Goal: Task Accomplishment & Management: Manage account settings

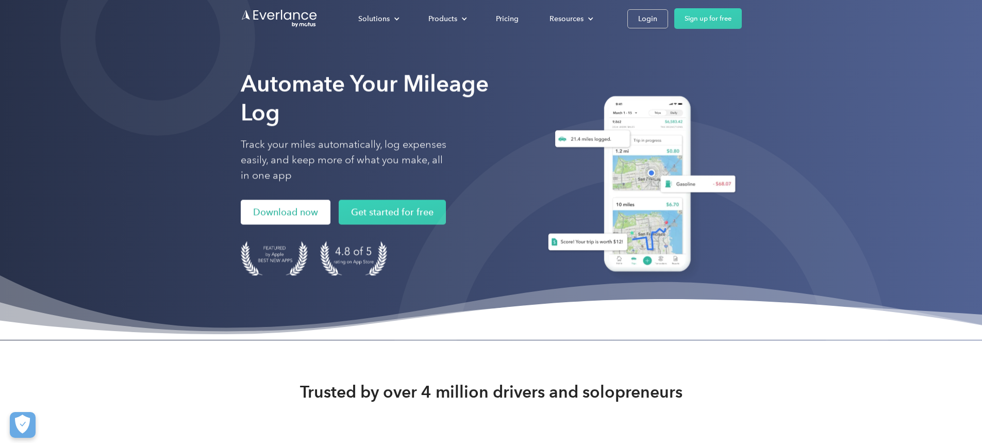
click at [241, 225] on link "Download now" at bounding box center [286, 212] width 90 height 25
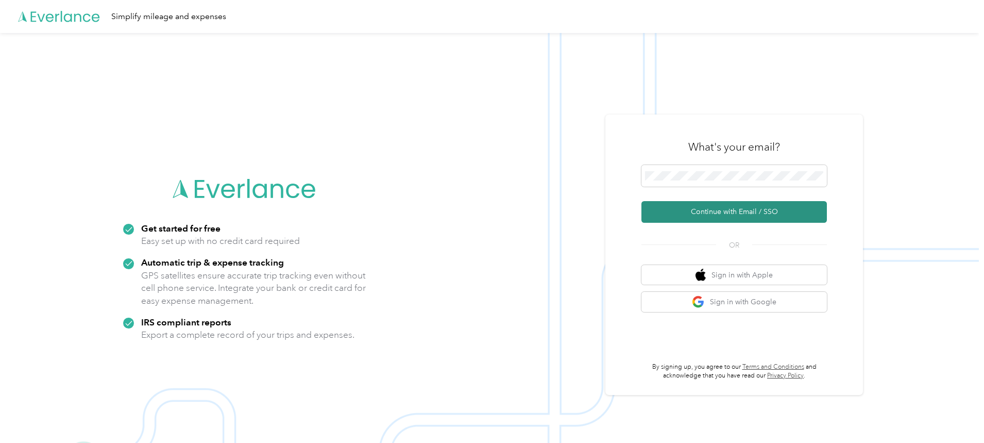
click at [703, 216] on button "Continue with Email / SSO" at bounding box center [735, 212] width 186 height 22
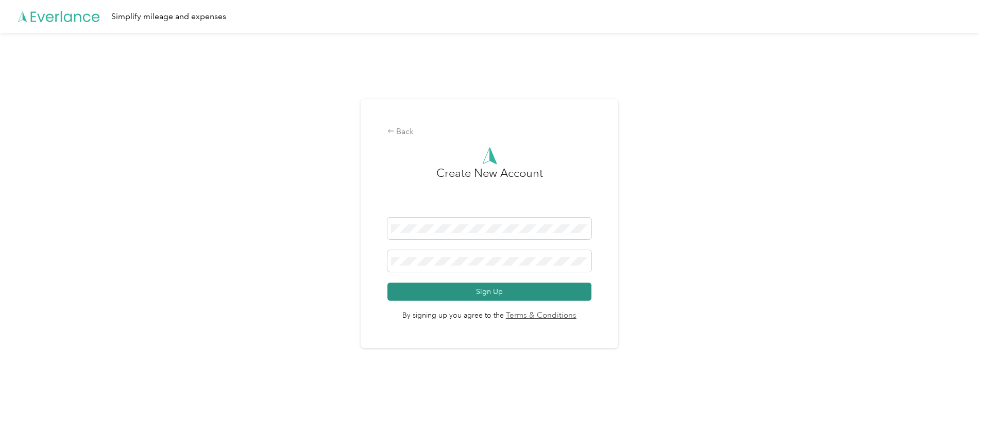
click at [472, 287] on button "Sign Up" at bounding box center [490, 291] width 205 height 18
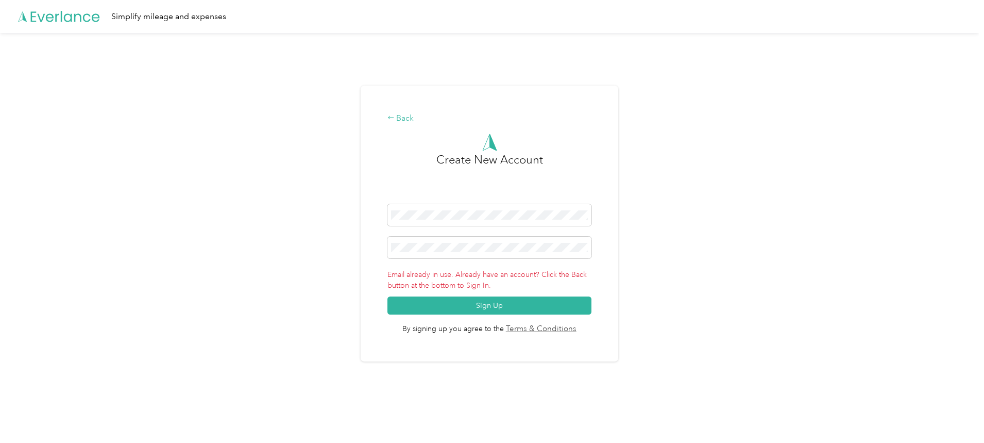
click at [399, 119] on div "Back" at bounding box center [490, 118] width 205 height 12
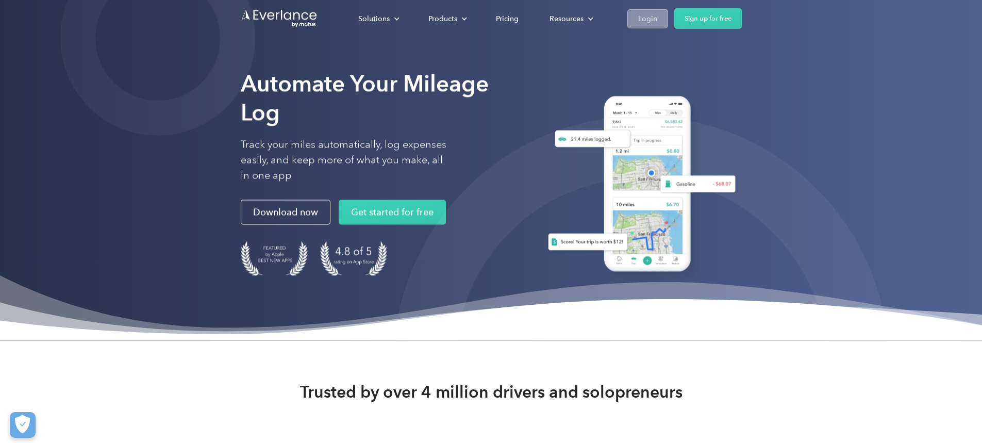
click at [657, 16] on div "Login" at bounding box center [647, 18] width 19 height 13
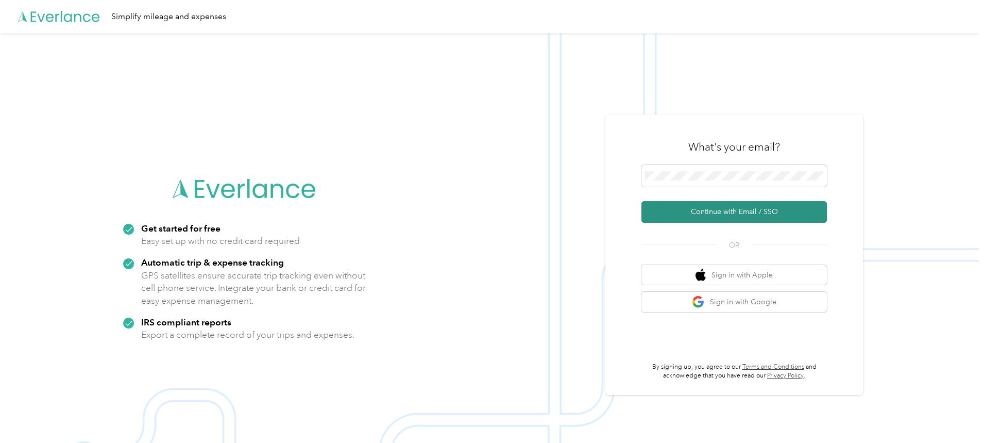
click at [714, 217] on button "Continue with Email / SSO" at bounding box center [735, 212] width 186 height 22
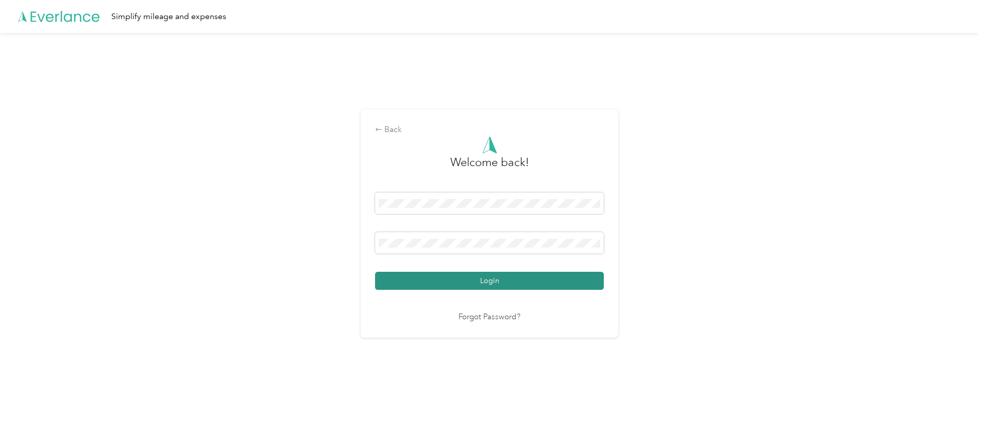
click at [494, 280] on button "Login" at bounding box center [489, 281] width 229 height 18
